Goal: Task Accomplishment & Management: Use online tool/utility

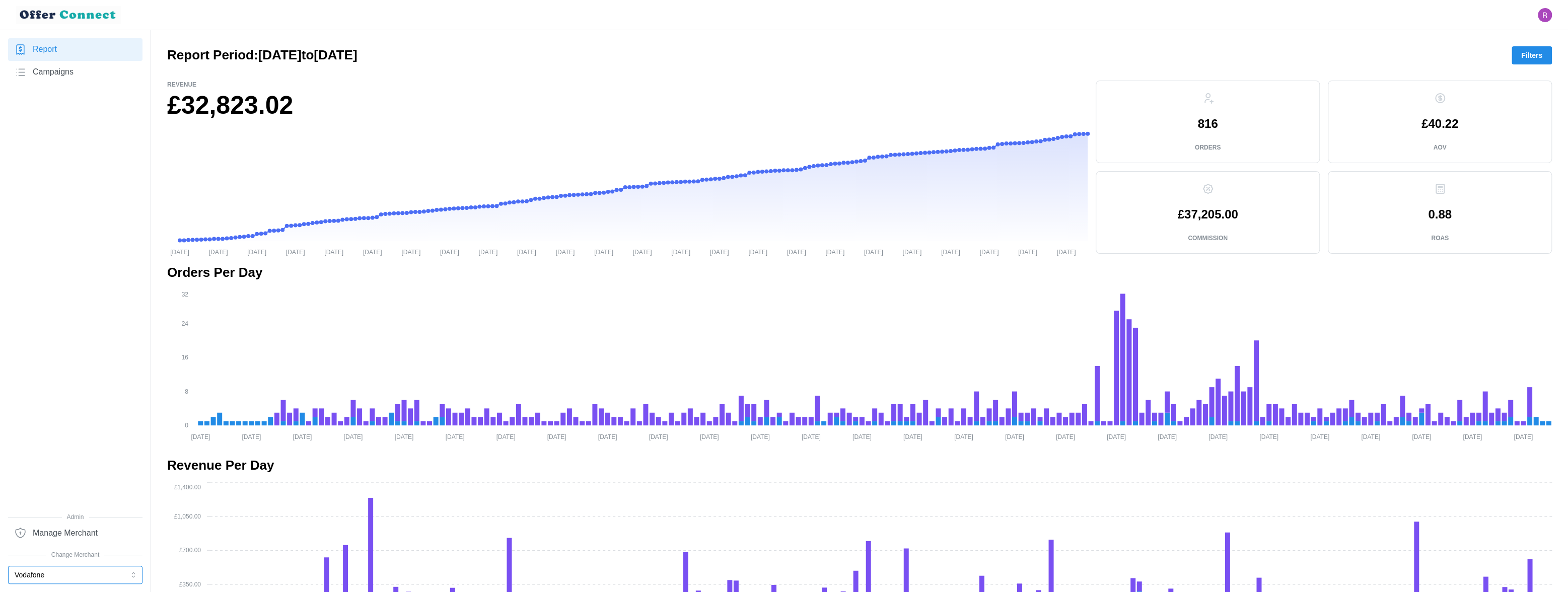
click at [100, 520] on button "Vodafone" at bounding box center [75, 574] width 135 height 18
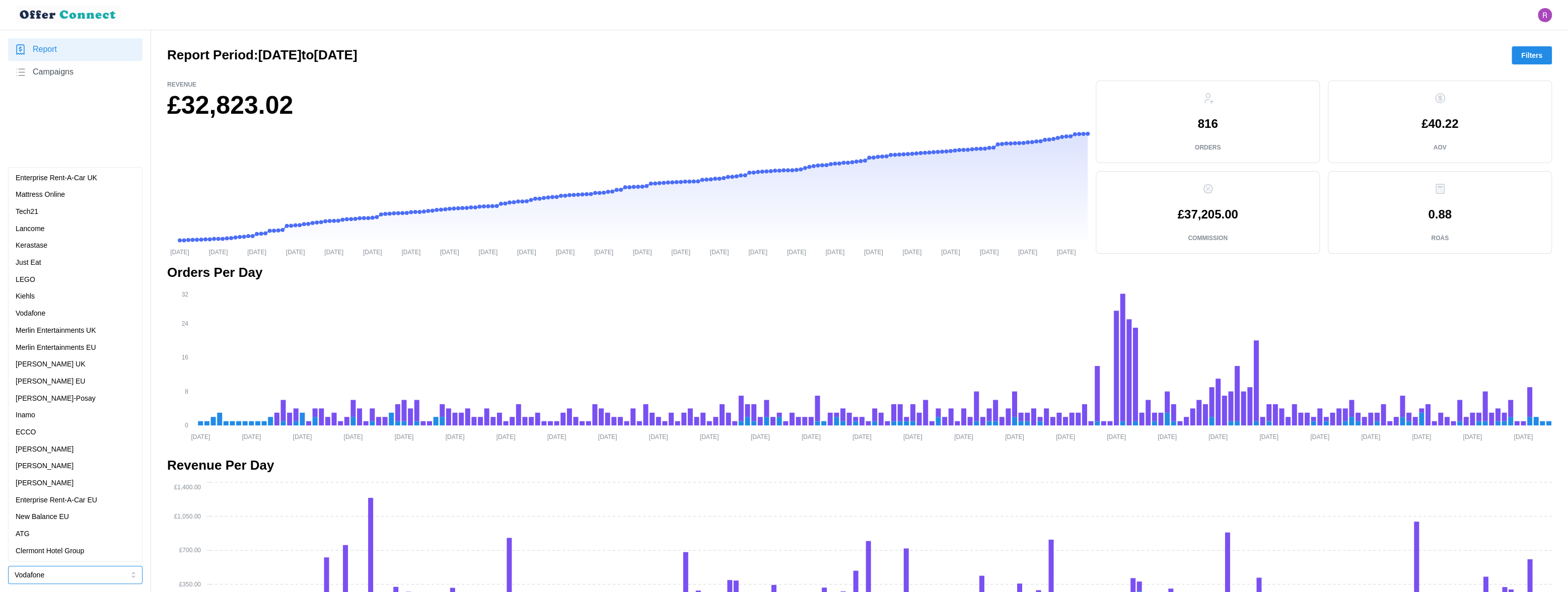
click at [42, 450] on p "[PERSON_NAME]" at bounding box center [44, 450] width 58 height 11
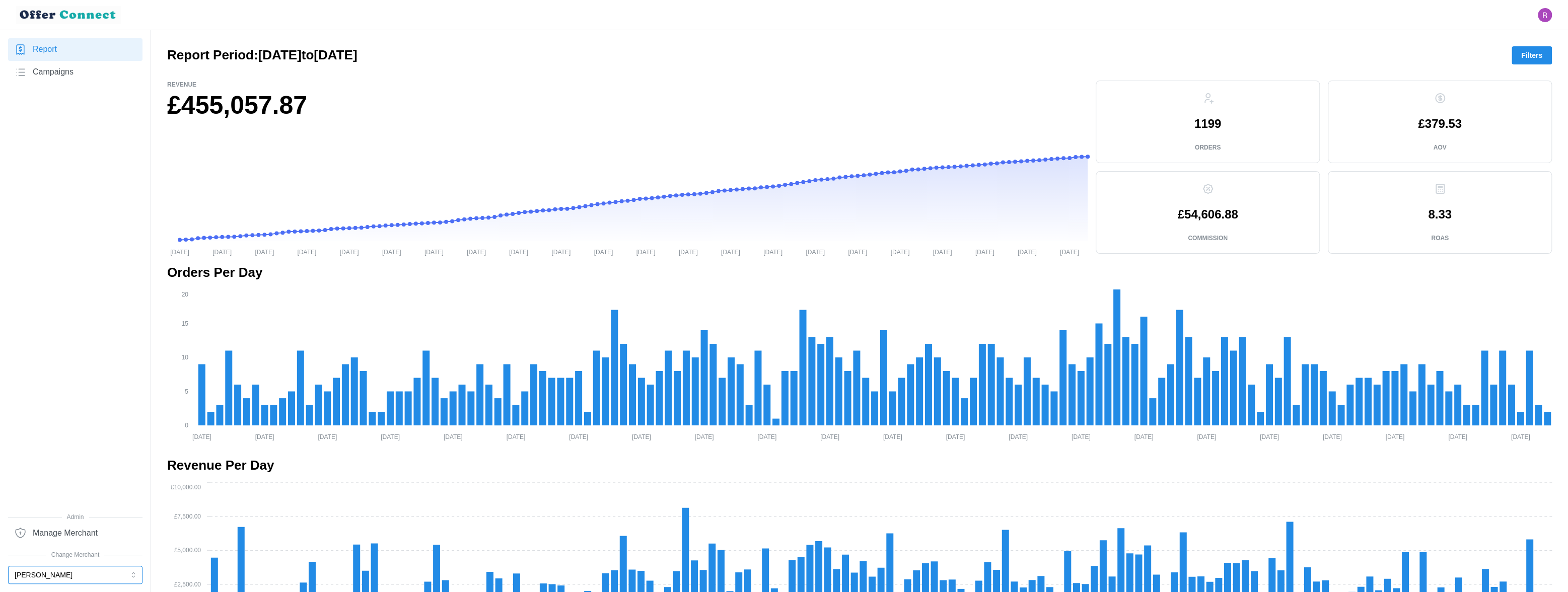
click at [81, 520] on button "[PERSON_NAME]" at bounding box center [75, 574] width 135 height 18
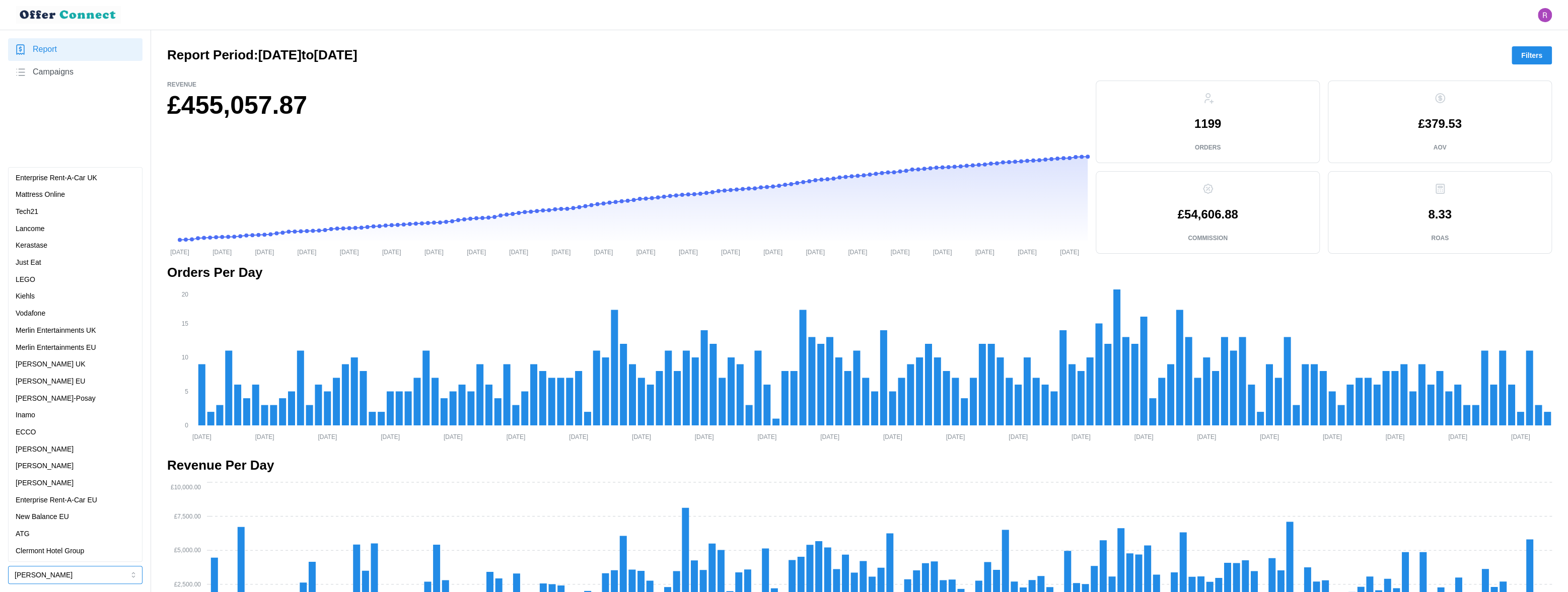
click at [63, 500] on p "Enterprise Rent-A-Car EU" at bounding box center [56, 500] width 82 height 11
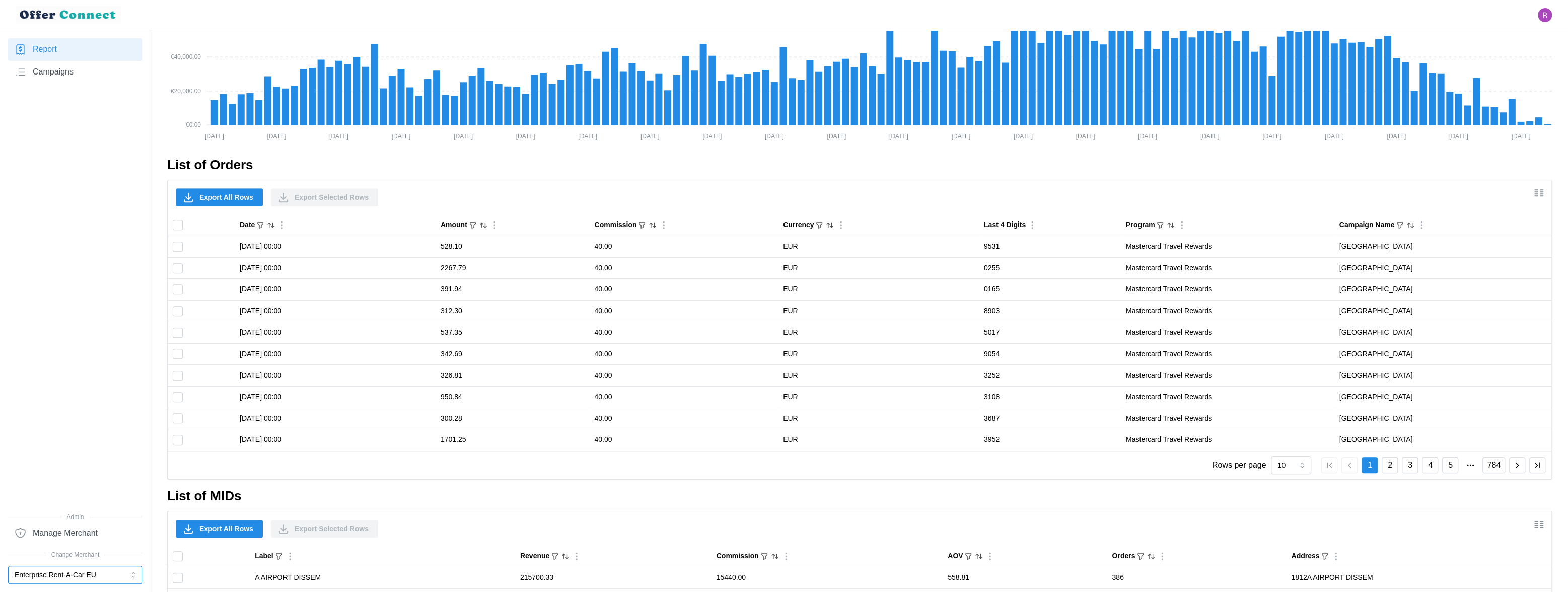
scroll to position [726, 0]
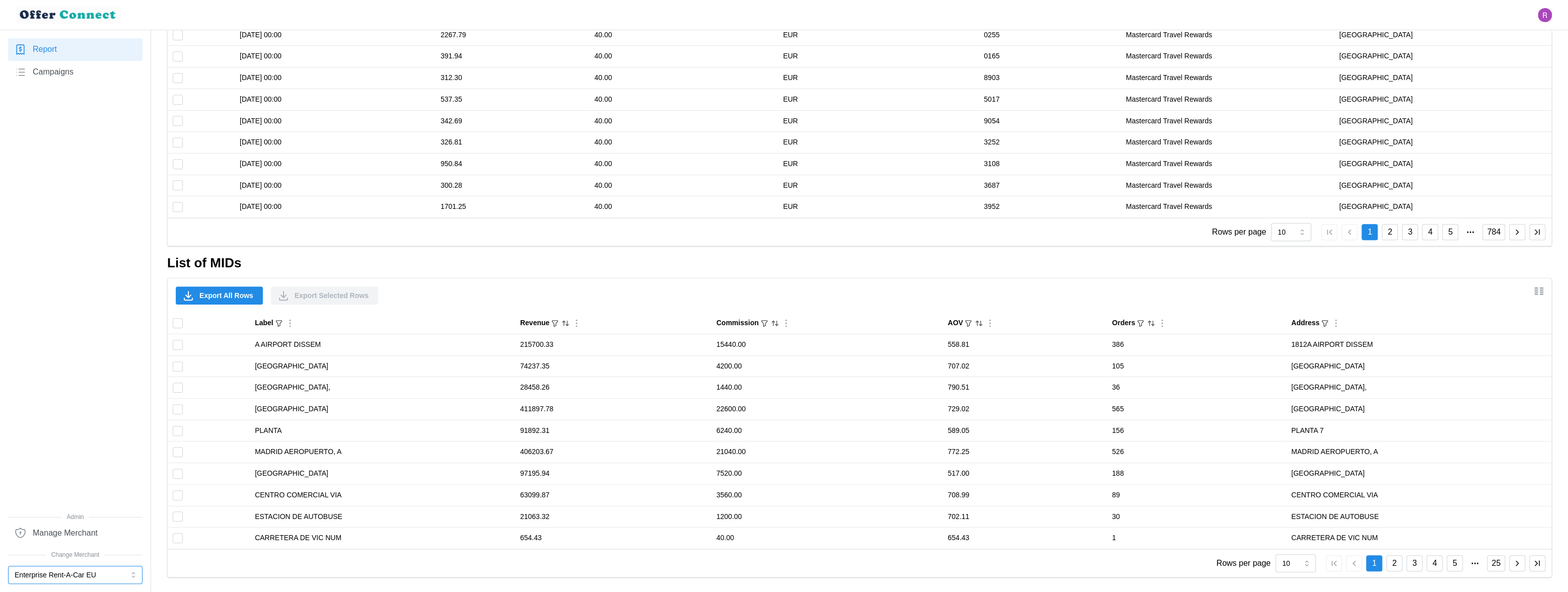
click at [83, 520] on button "Enterprise Rent-A-Car EU" at bounding box center [75, 574] width 135 height 18
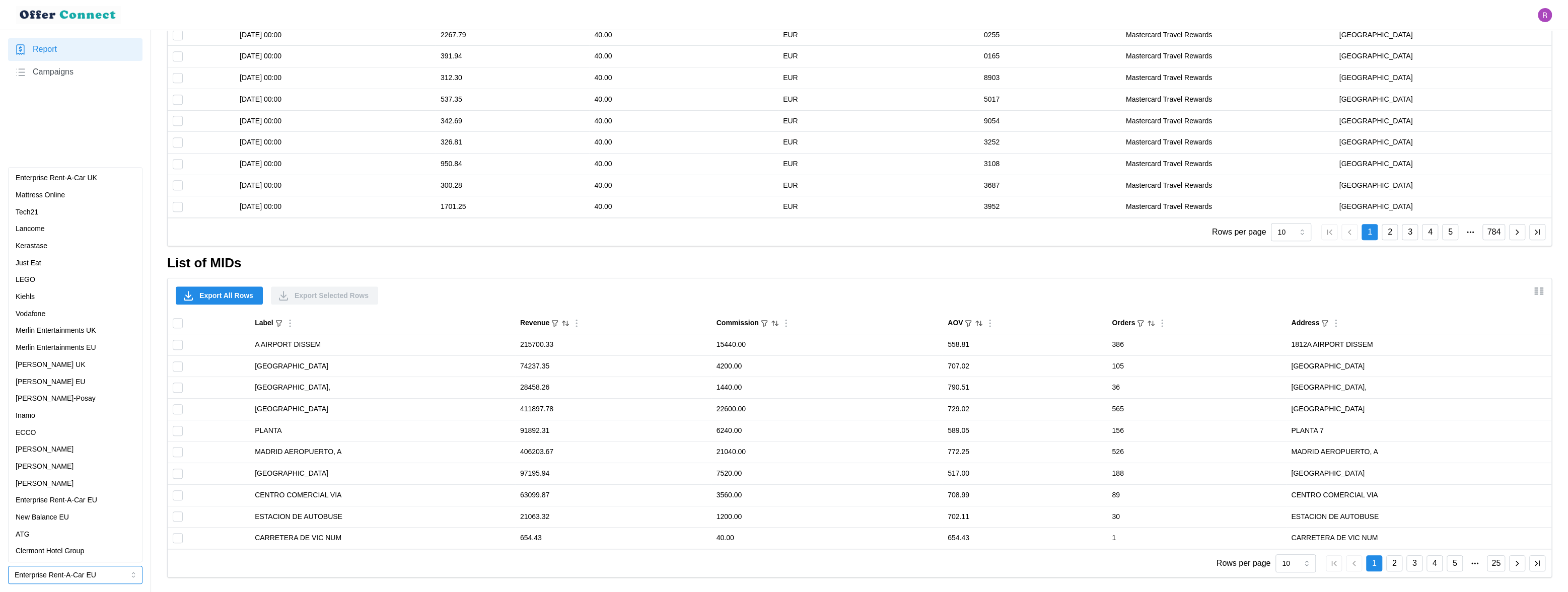
click at [76, 178] on p "Enterprise Rent-A-Car UK" at bounding box center [56, 179] width 82 height 11
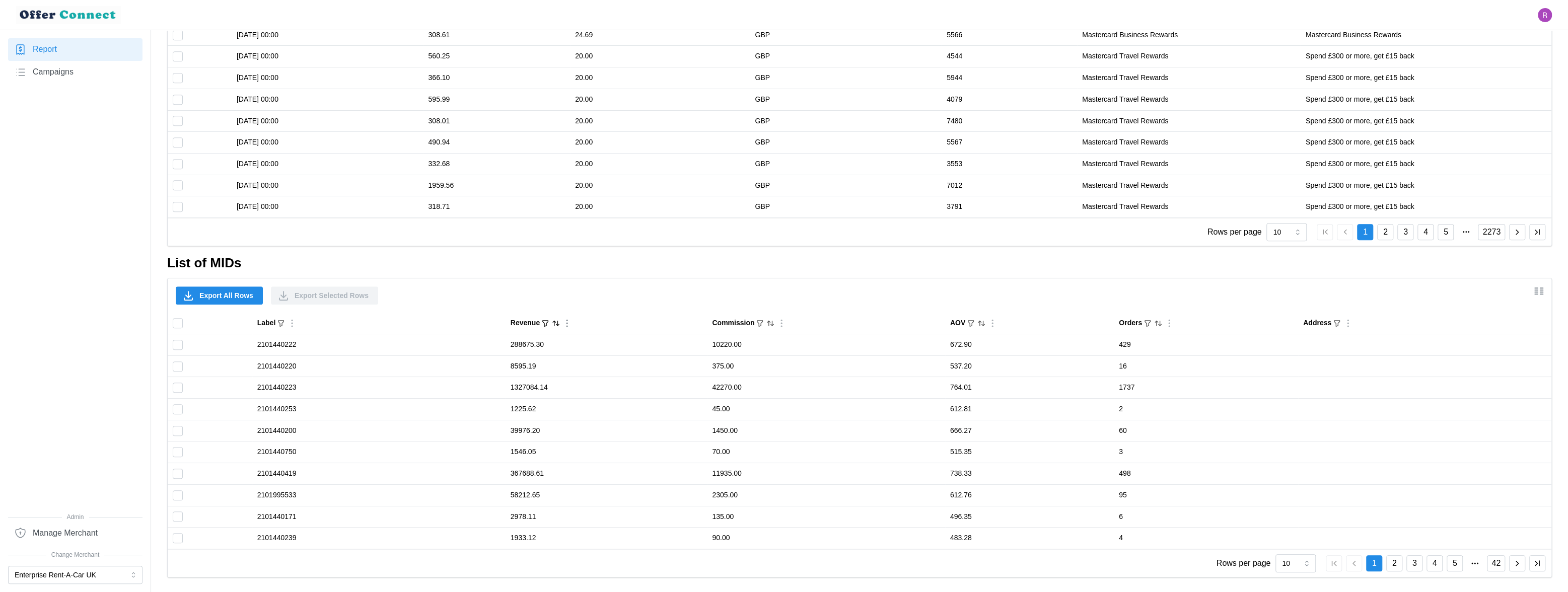
click at [554, 322] on icon "Sort by Revenue descending" at bounding box center [555, 322] width 8 height 8
click at [554, 322] on icon "Sorted by Revenue descending" at bounding box center [555, 322] width 8 height 8
click at [554, 322] on icon "Sorted by Revenue ascending" at bounding box center [555, 322] width 8 height 8
click at [292, 323] on icon "Column Actions" at bounding box center [292, 323] width 10 height 10
click at [557, 322] on icon "Sort by Revenue descending" at bounding box center [558, 323] width 3 height 4
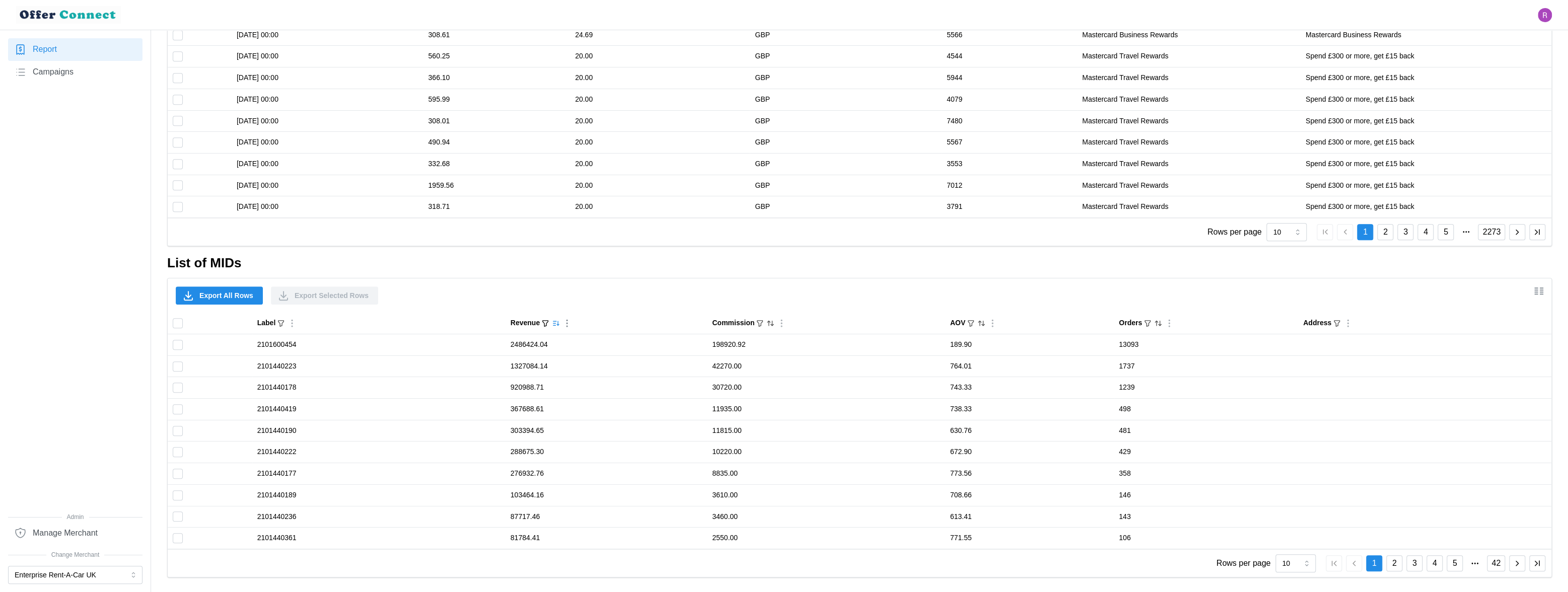
click at [1379, 520] on button "button" at bounding box center [1517, 563] width 16 height 16
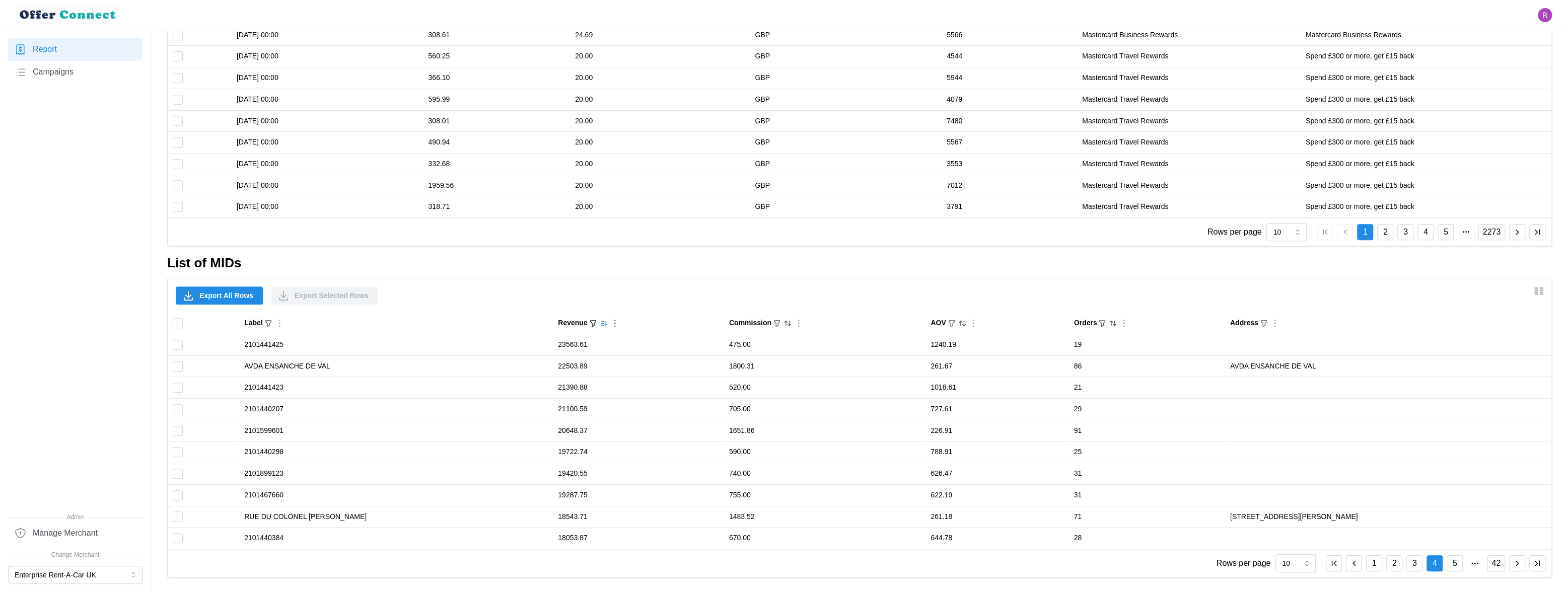
click at [1379, 520] on icon "button" at bounding box center [1517, 563] width 9 height 9
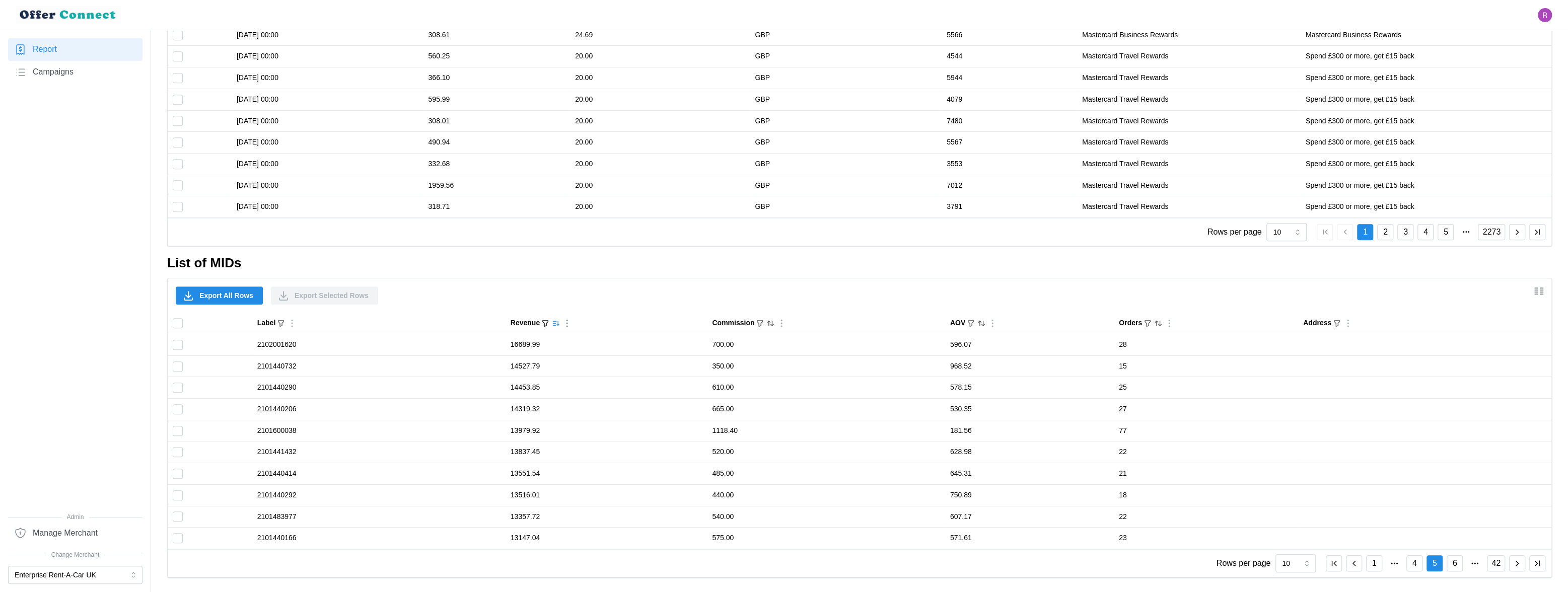
click at [1379, 520] on icon "button" at bounding box center [1517, 563] width 9 height 9
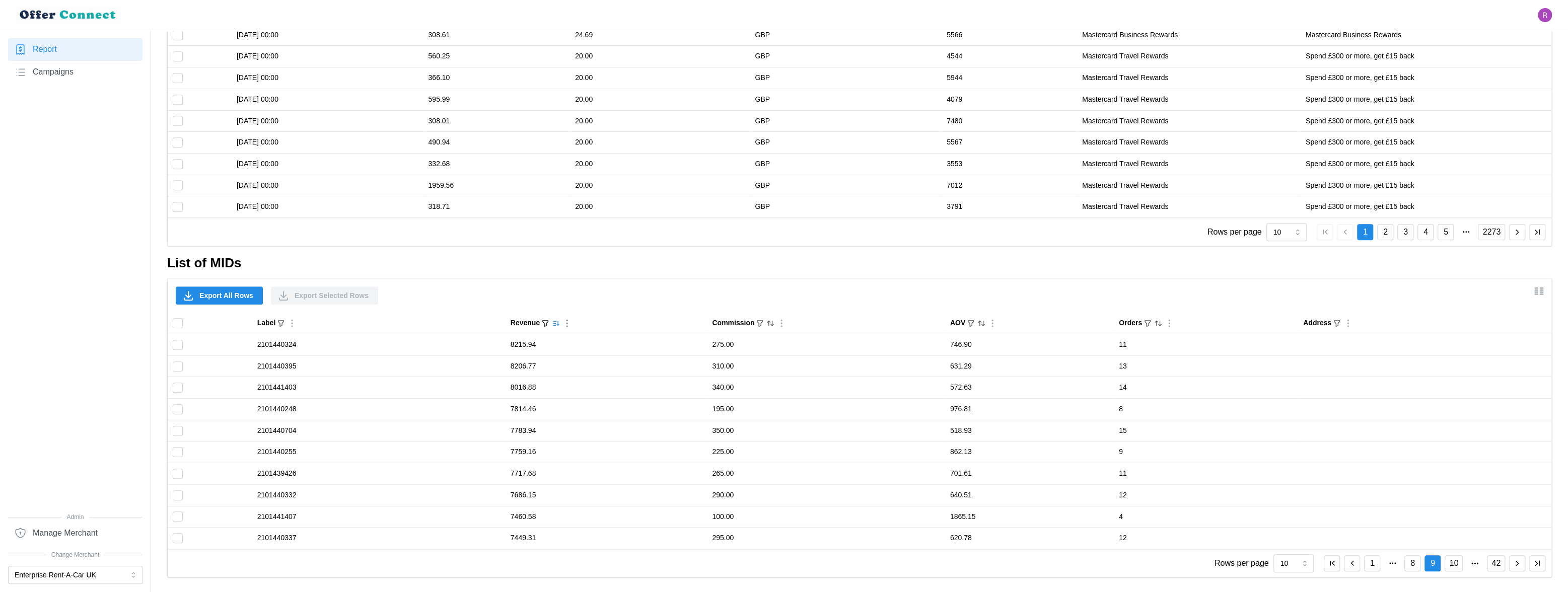
click at [1379, 520] on icon "button" at bounding box center [1517, 563] width 9 height 9
click at [98, 520] on nav "Report Campaigns Admin Manage Merchant Change Merchant Enterprise Rent-A-Car [G…" at bounding box center [75, 310] width 151 height 561
click at [100, 520] on button "Enterprise Rent-A-Car UK" at bounding box center [75, 574] width 135 height 18
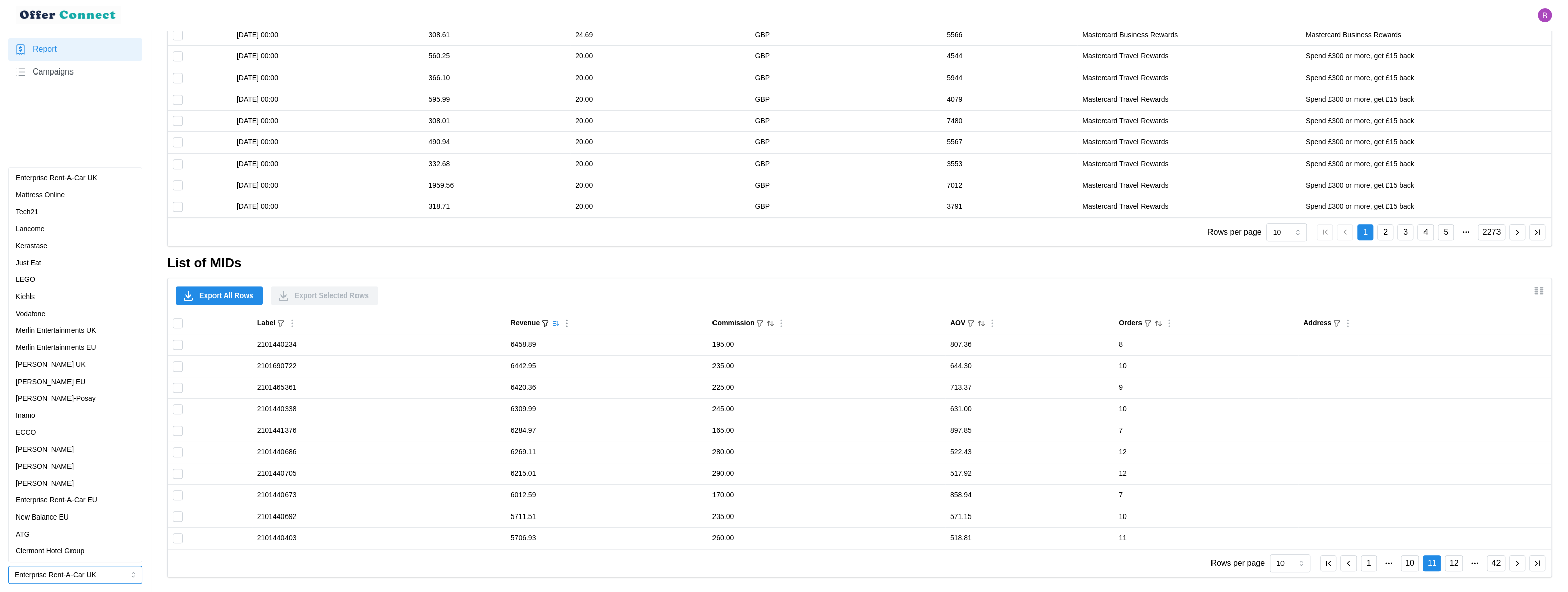
click at [107, 331] on div "Merlin Entertainments UK" at bounding box center [75, 331] width 120 height 11
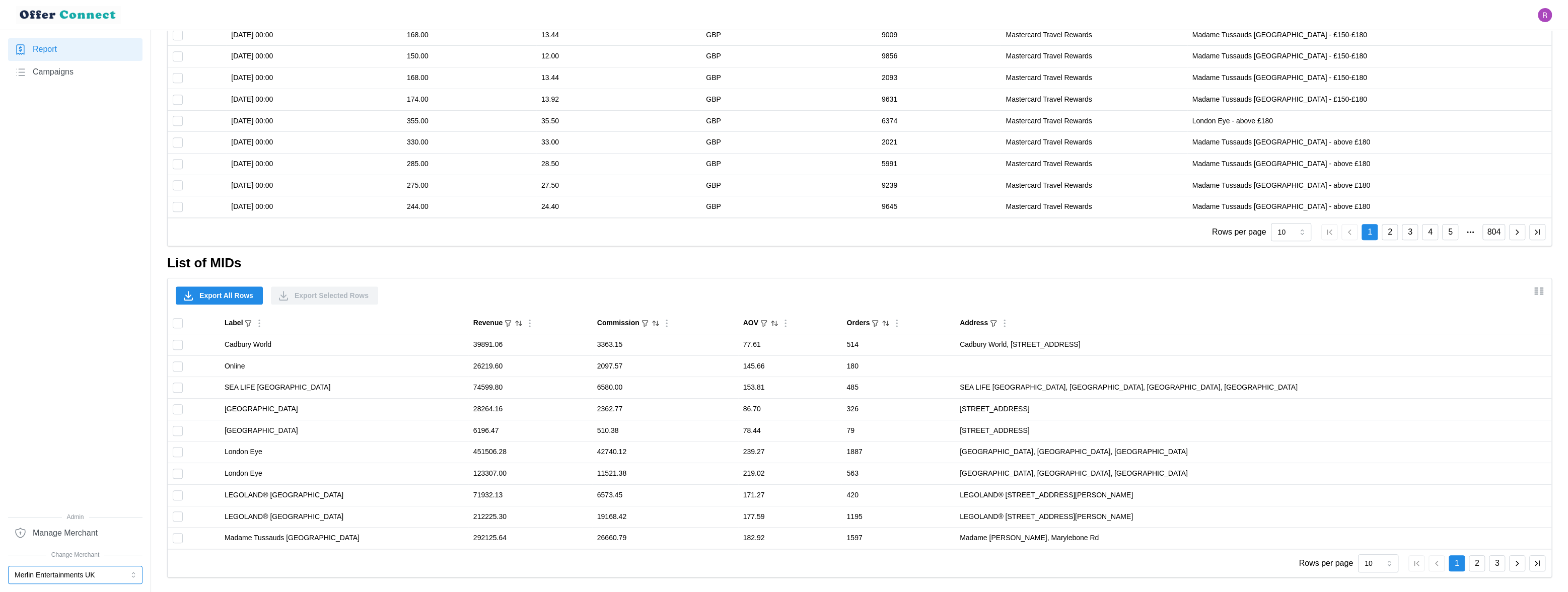
click at [105, 520] on button "Merlin Entertainments UK" at bounding box center [75, 574] width 135 height 18
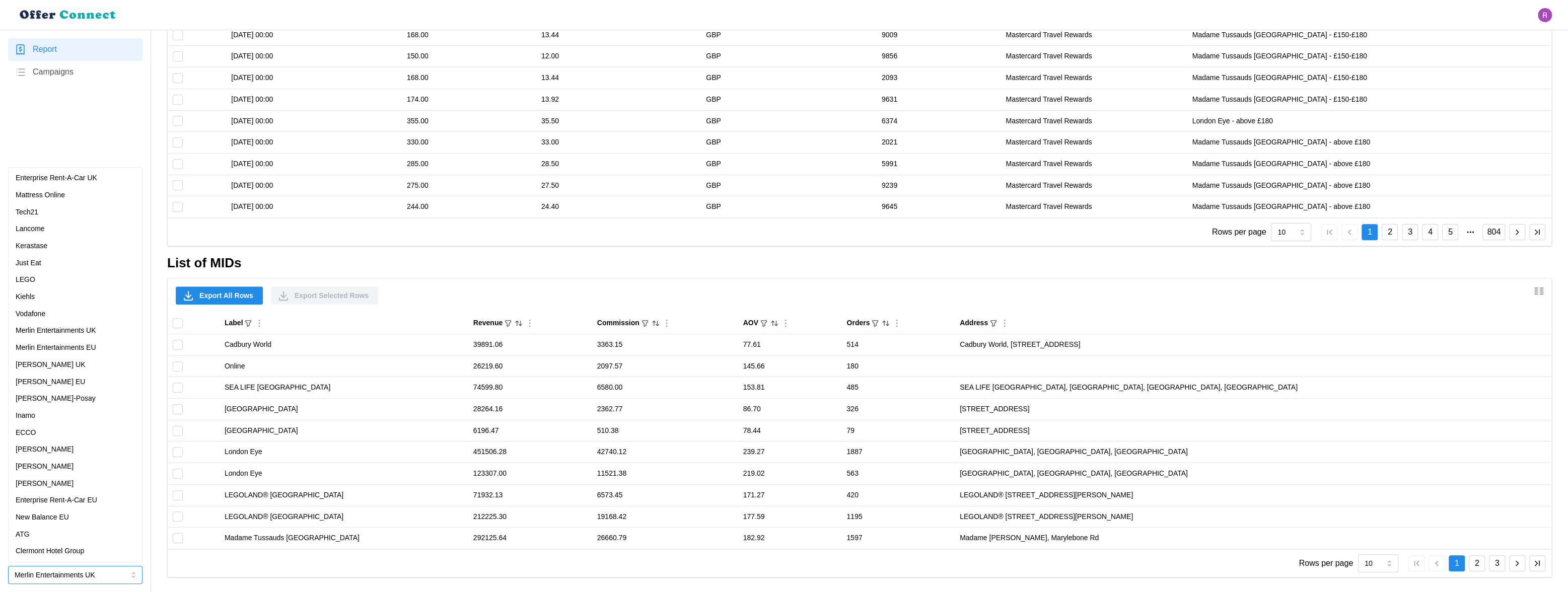
click at [81, 520] on p "Clermont Hotel Group" at bounding box center [50, 551] width 68 height 11
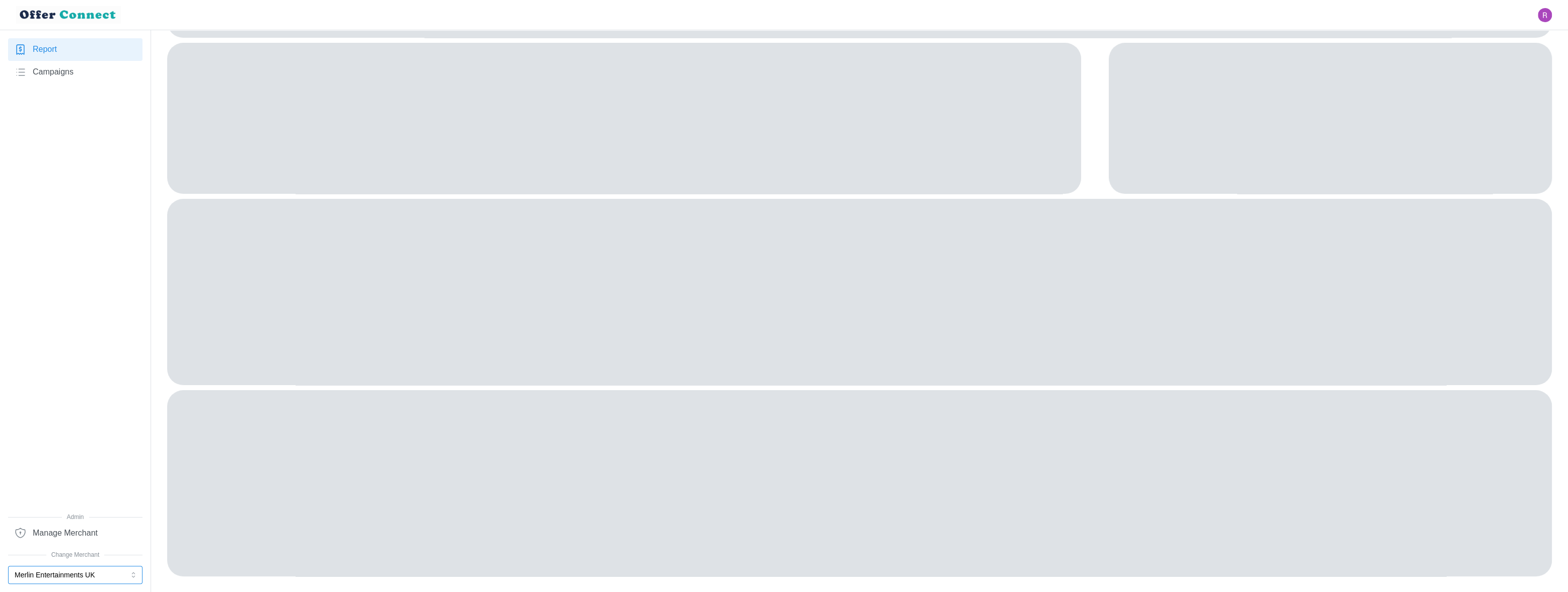
scroll to position [0, 0]
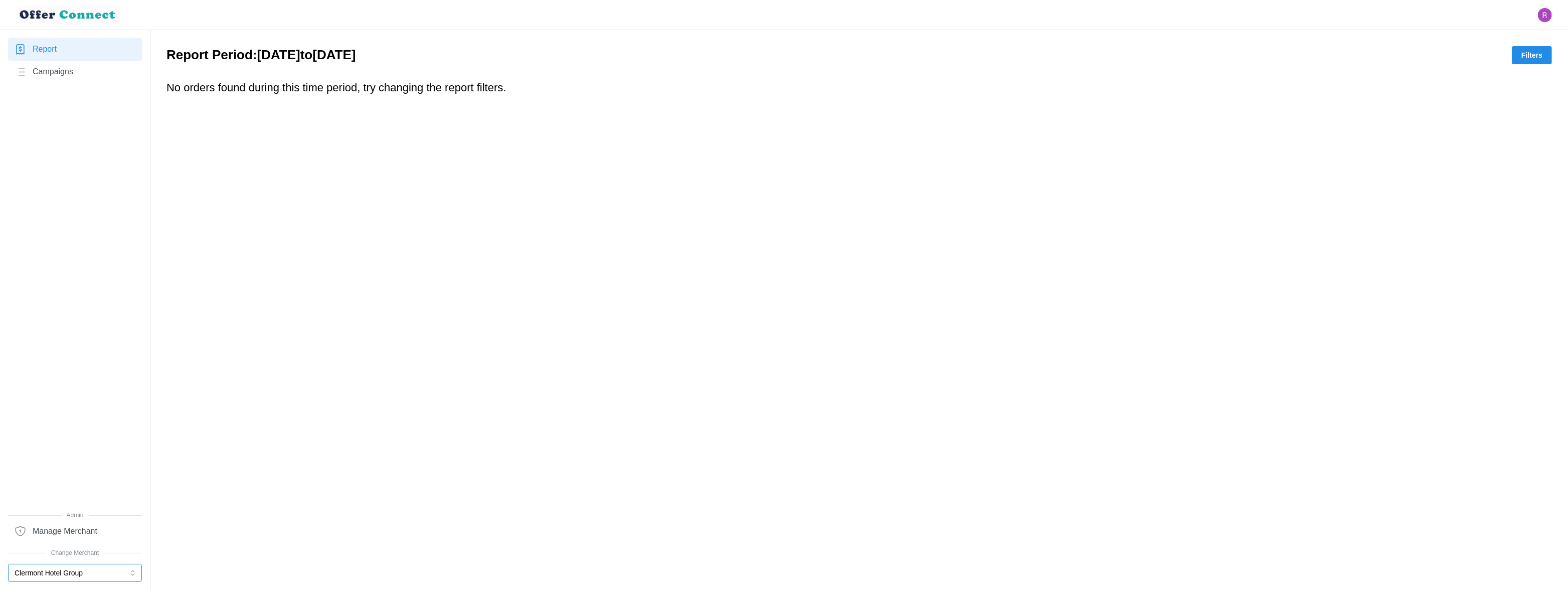
click at [84, 518] on button "Clermont Hotel Group" at bounding box center [74, 572] width 134 height 18
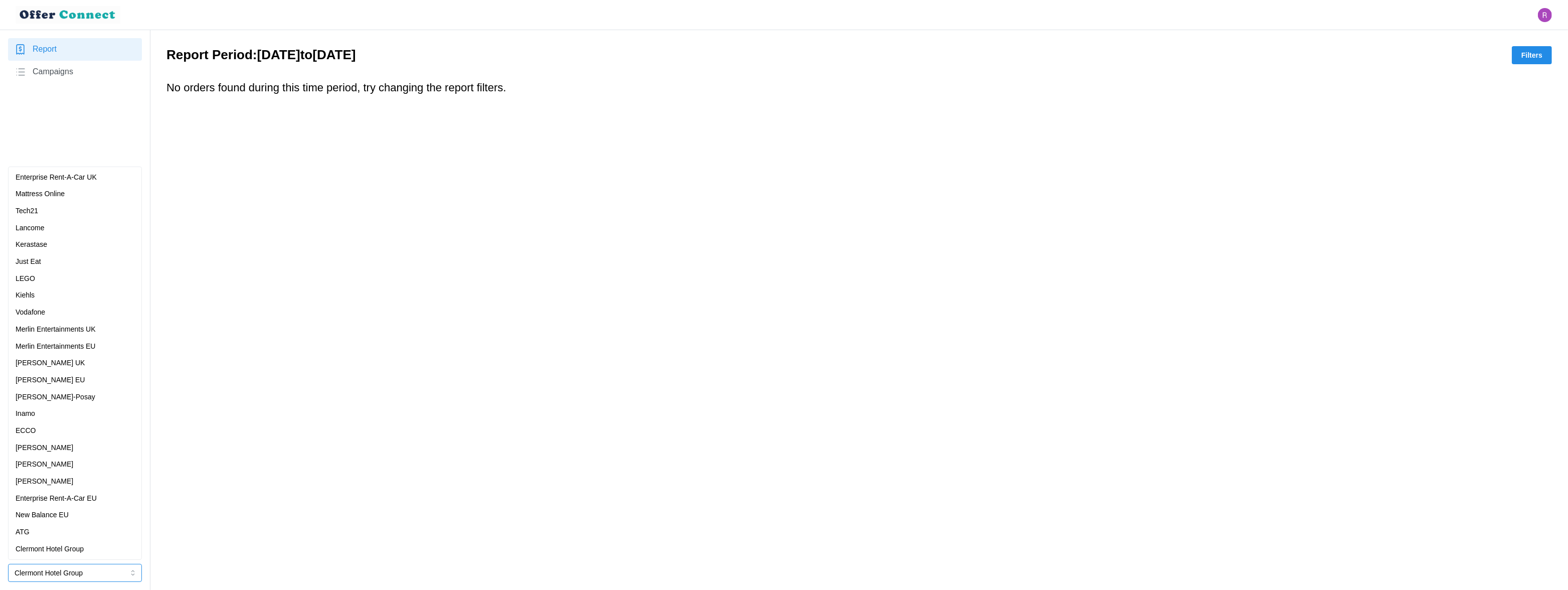
click at [74, 518] on div "ATG" at bounding box center [75, 533] width 119 height 11
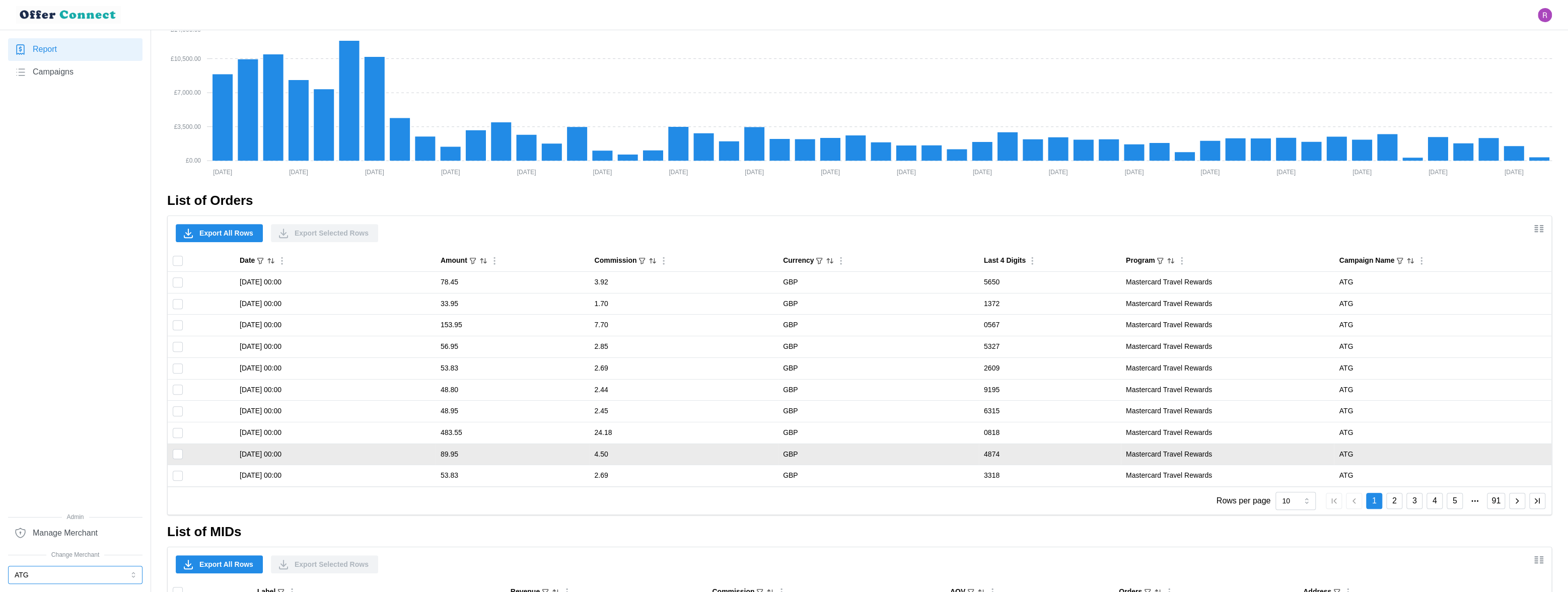
scroll to position [534, 0]
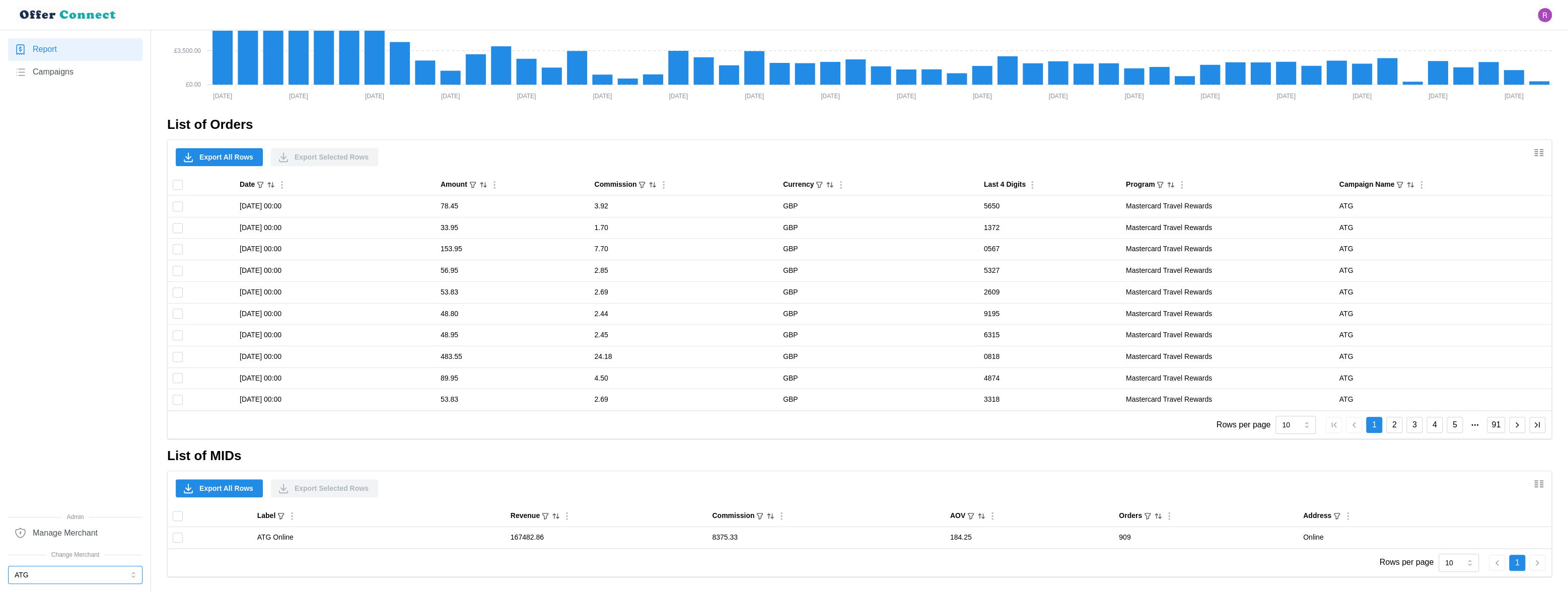
click at [86, 520] on button "ATG" at bounding box center [75, 574] width 135 height 18
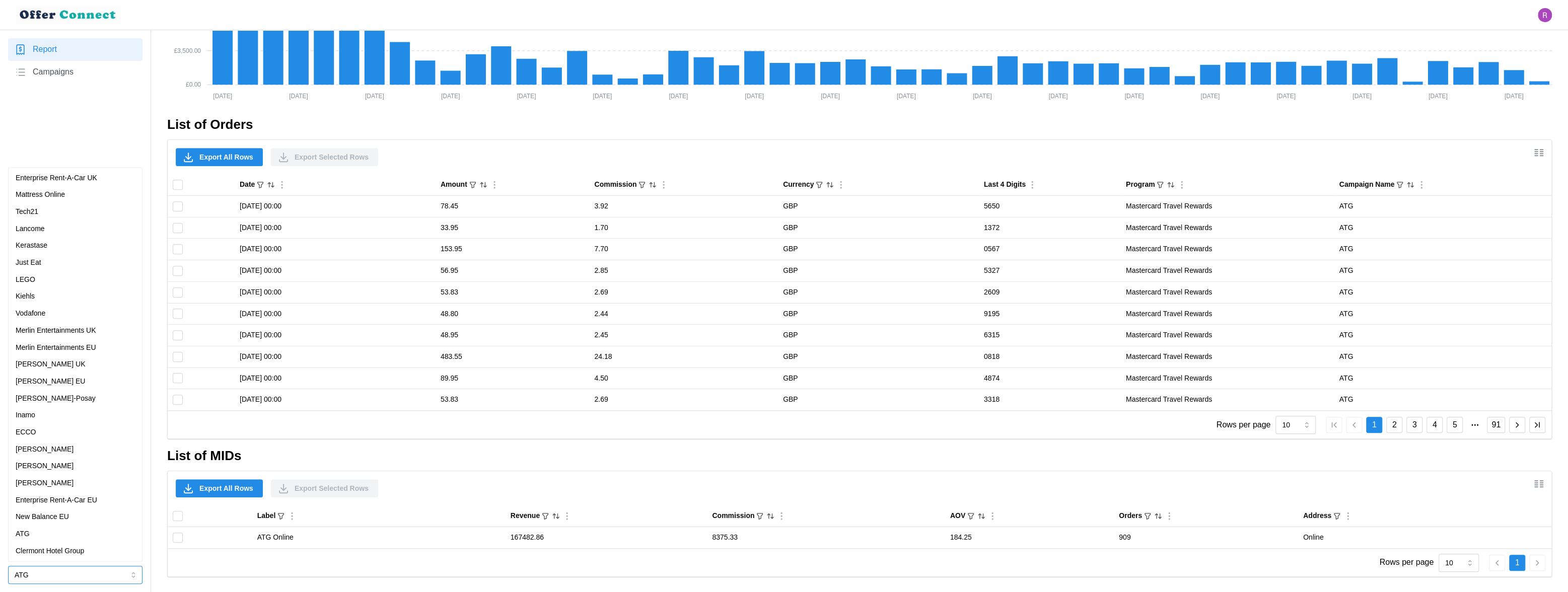
click at [61, 452] on div "[PERSON_NAME]" at bounding box center [75, 450] width 120 height 11
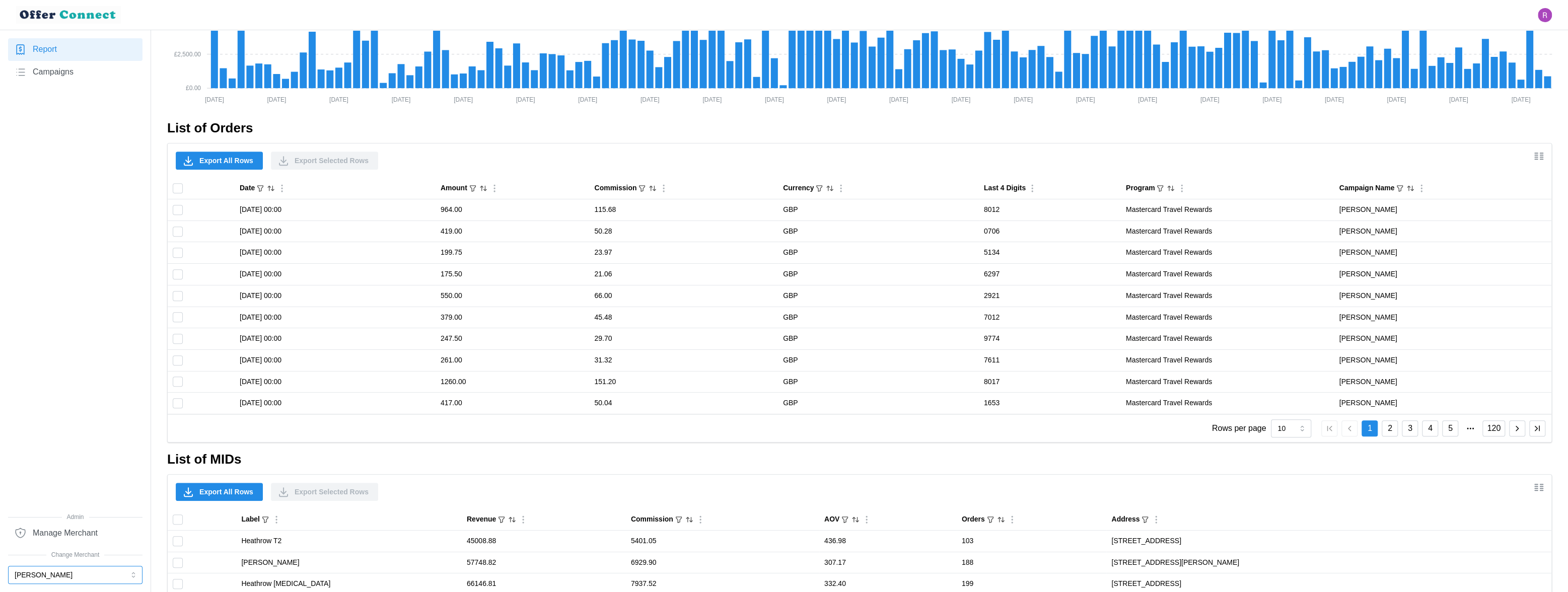
scroll to position [726, 0]
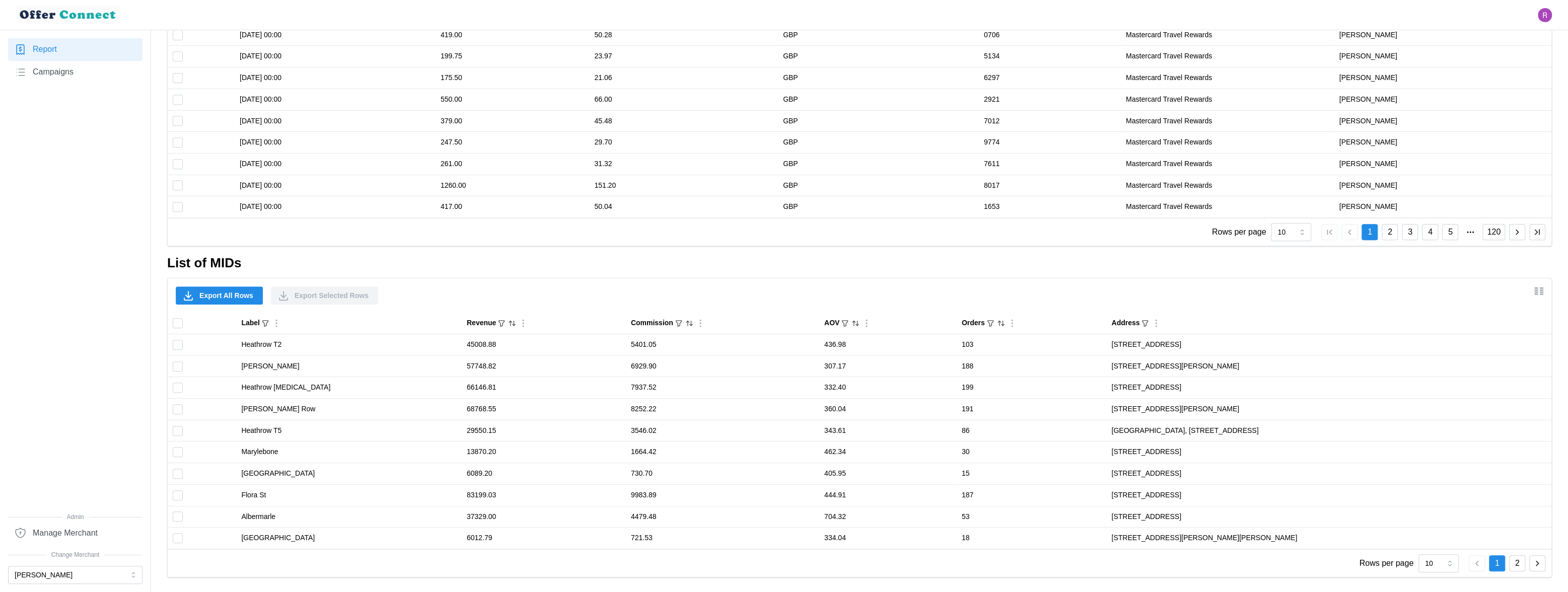
click at [1379, 520] on button "2" at bounding box center [1517, 563] width 16 height 16
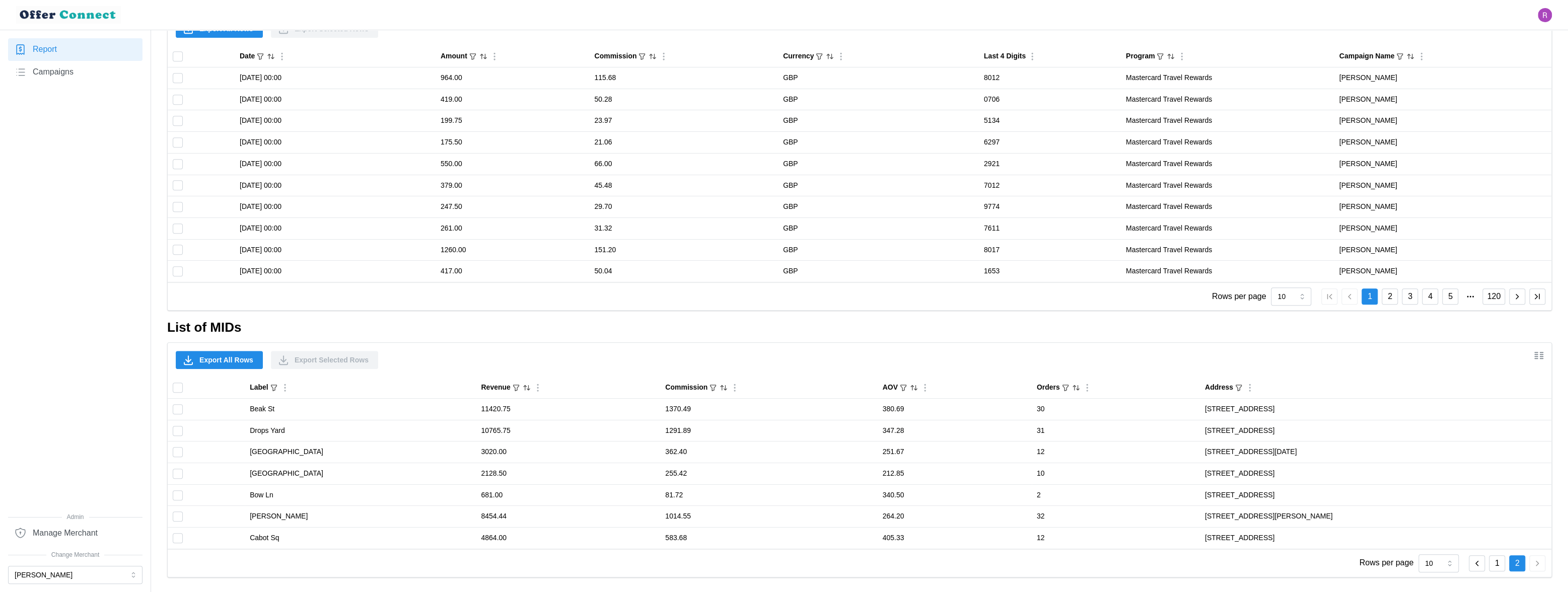
click at [1379, 520] on button "1" at bounding box center [1497, 563] width 16 height 16
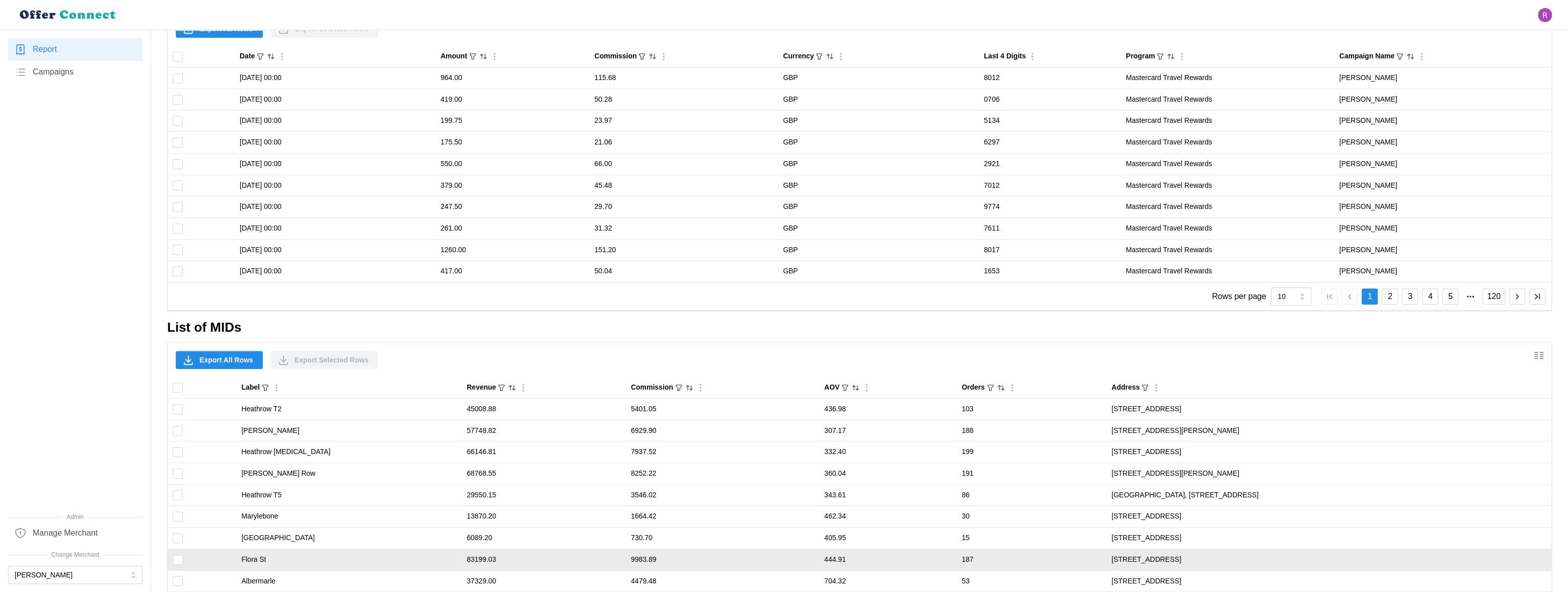
scroll to position [726, 0]
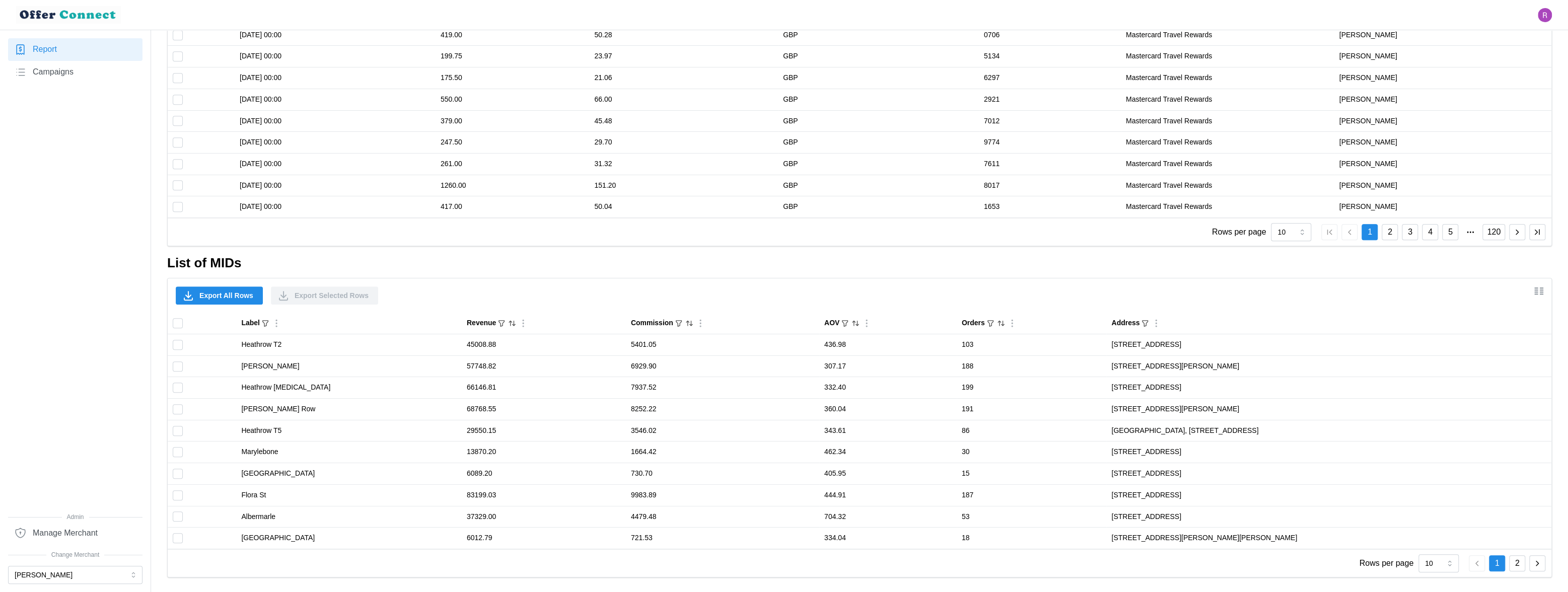
click at [206, 295] on span "Export All Rows" at bounding box center [226, 295] width 54 height 17
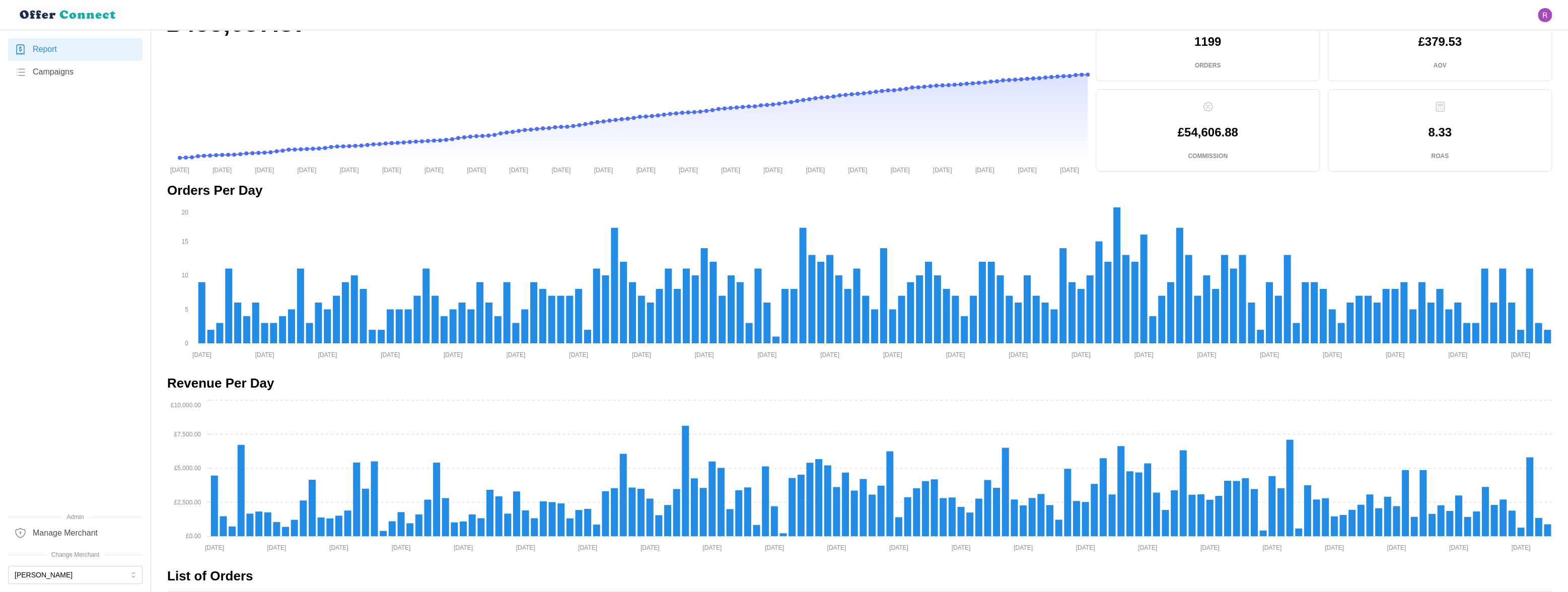
scroll to position [0, 0]
